Goal: Task Accomplishment & Management: Manage account settings

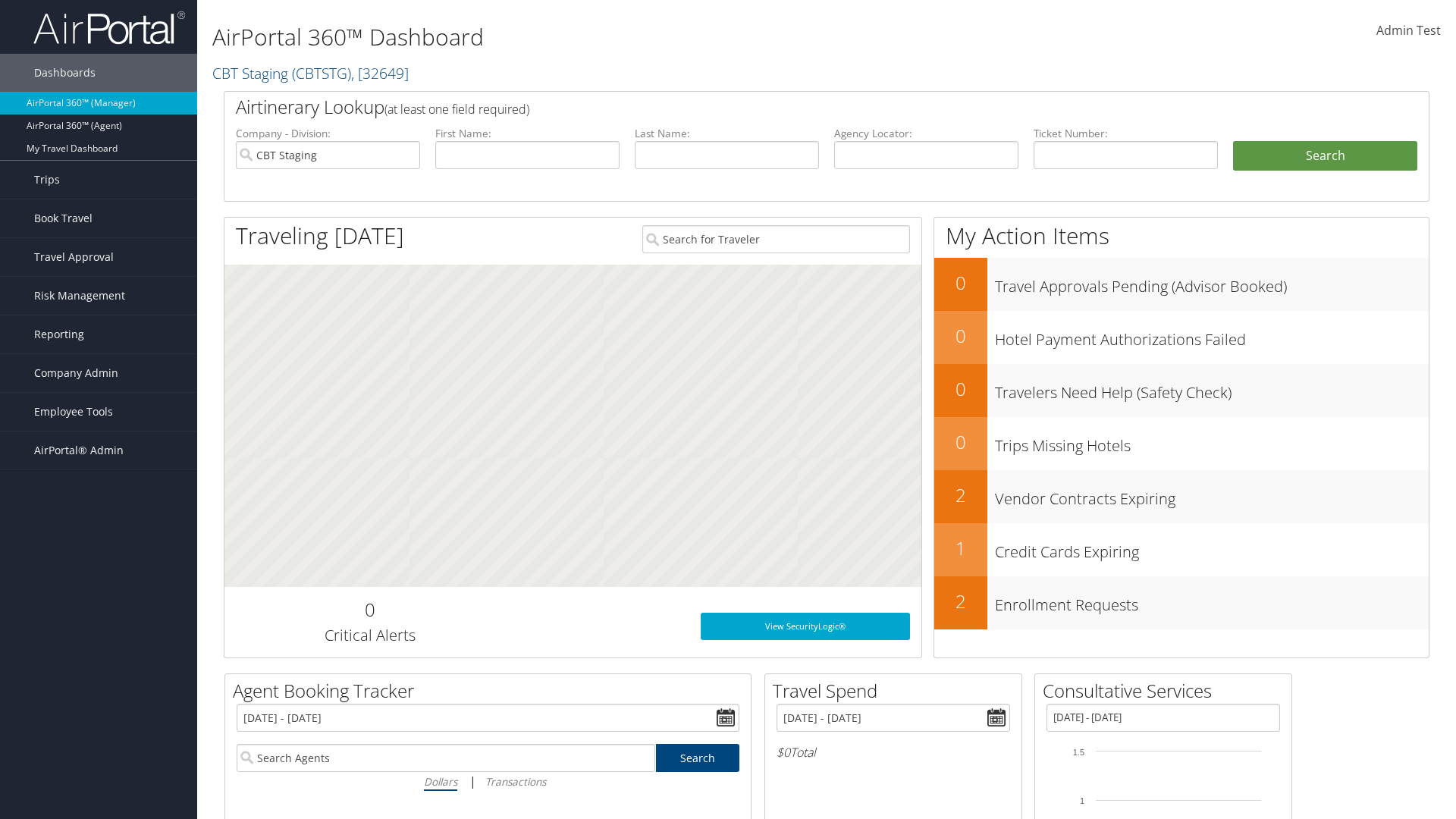
click at [1408, 31] on span "Admin Test" at bounding box center [1408, 30] width 64 height 16
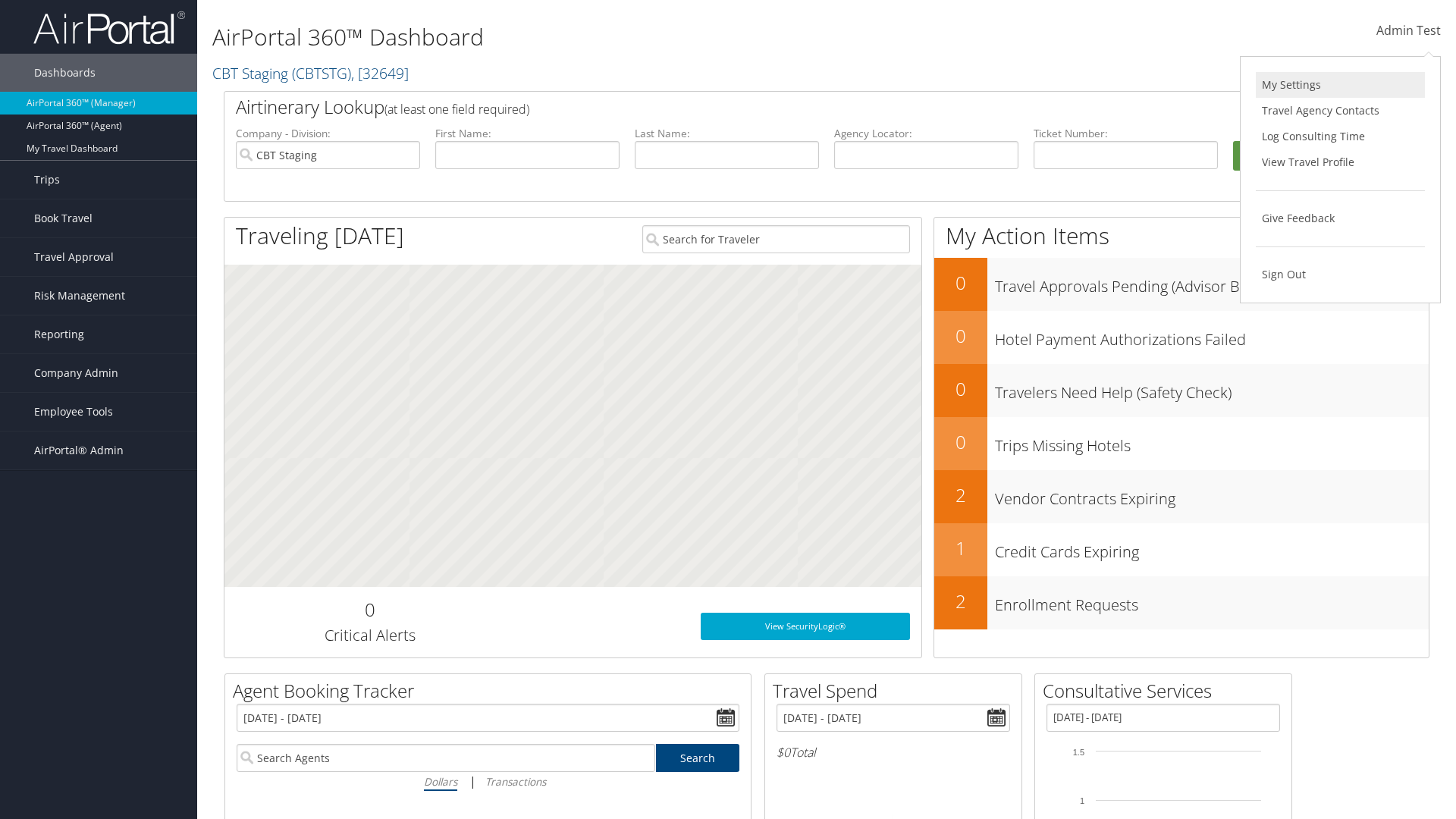
click at [1340, 85] on link "My Settings" at bounding box center [1339, 85] width 169 height 26
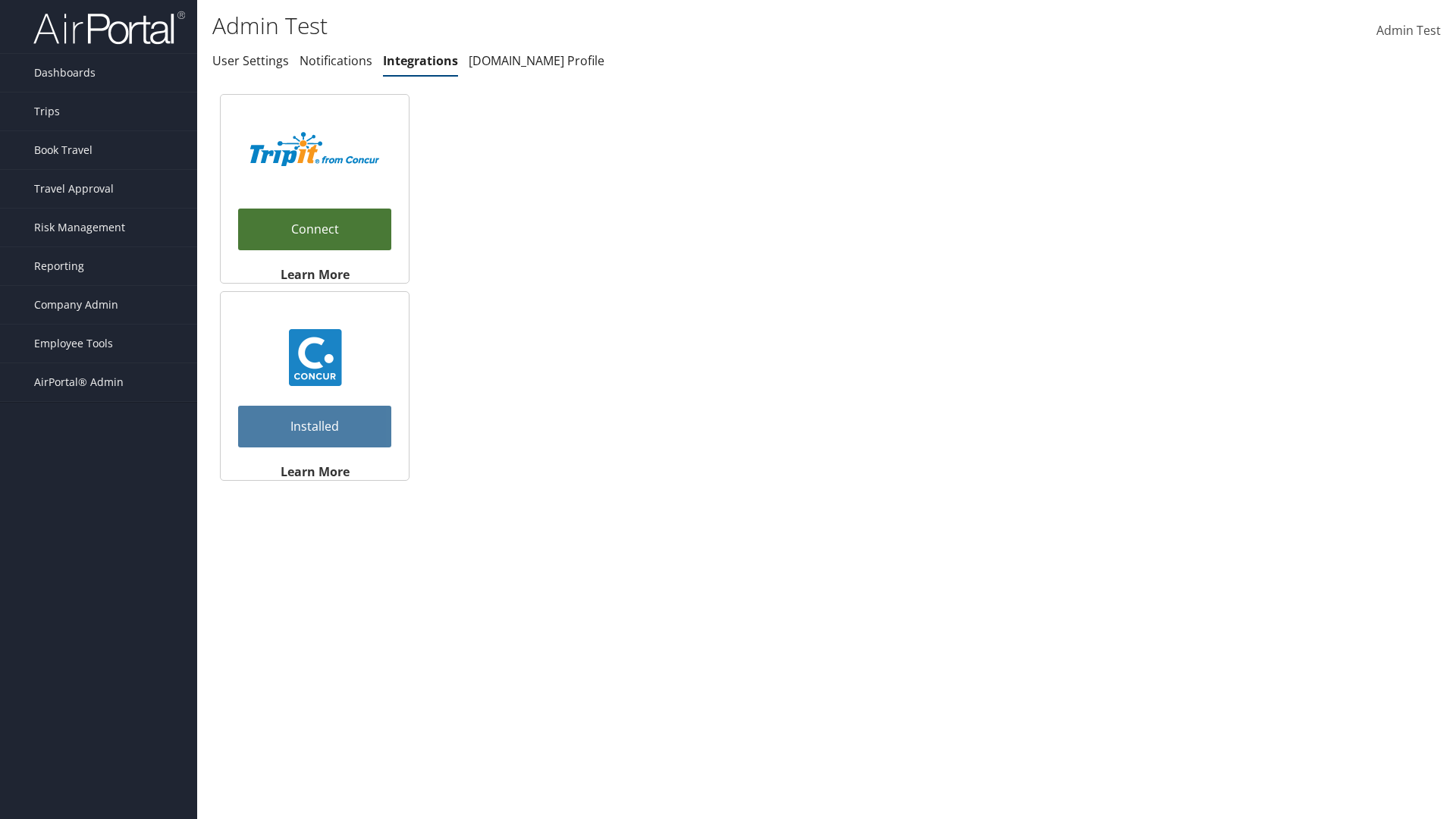
click at [315, 237] on link "Connect" at bounding box center [314, 230] width 153 height 42
